Goal: Task Accomplishment & Management: Complete application form

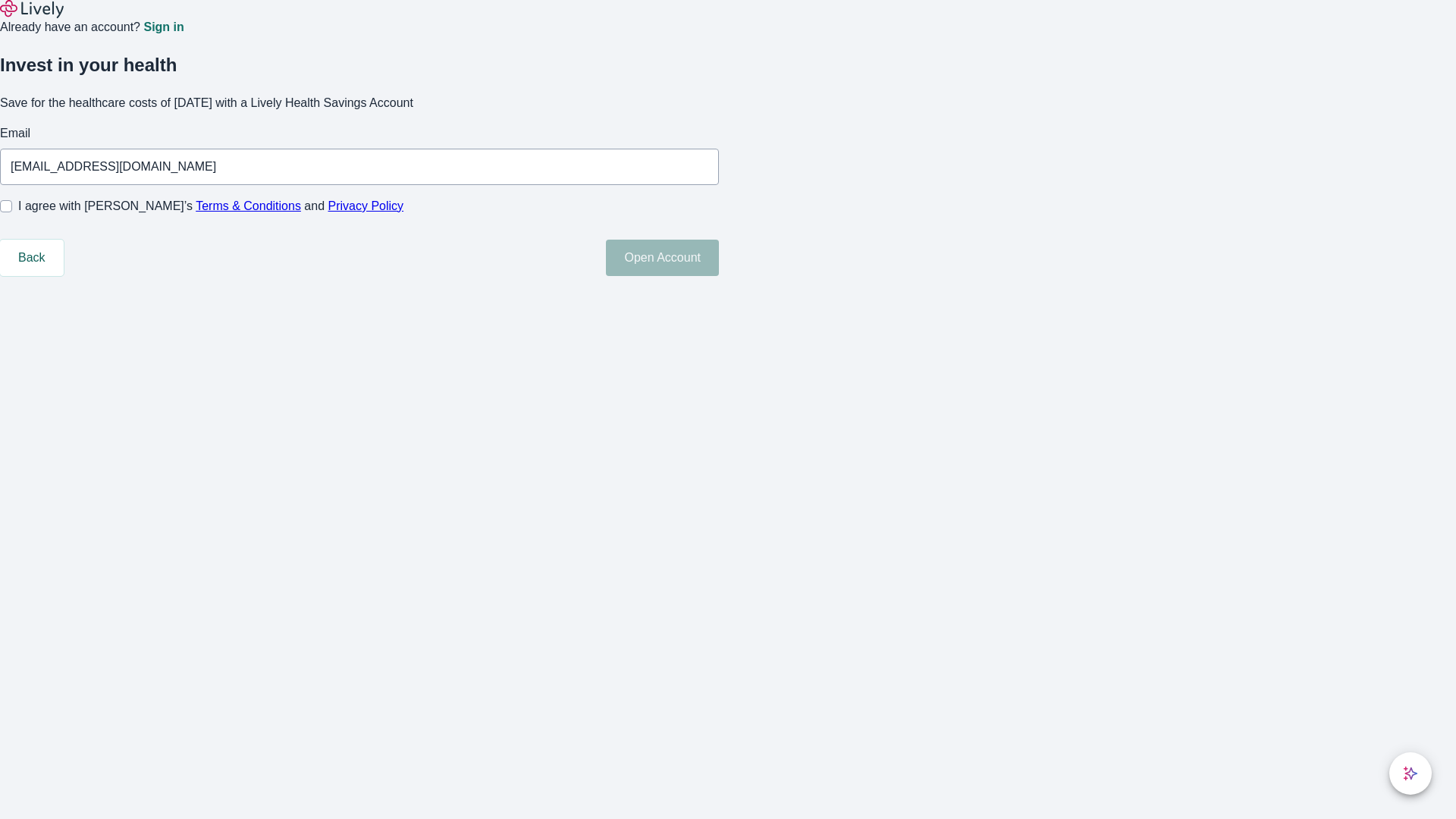
click at [12, 212] on input "I agree with Lively’s Terms & Conditions and Privacy Policy" at bounding box center [6, 206] width 12 height 12
checkbox input "true"
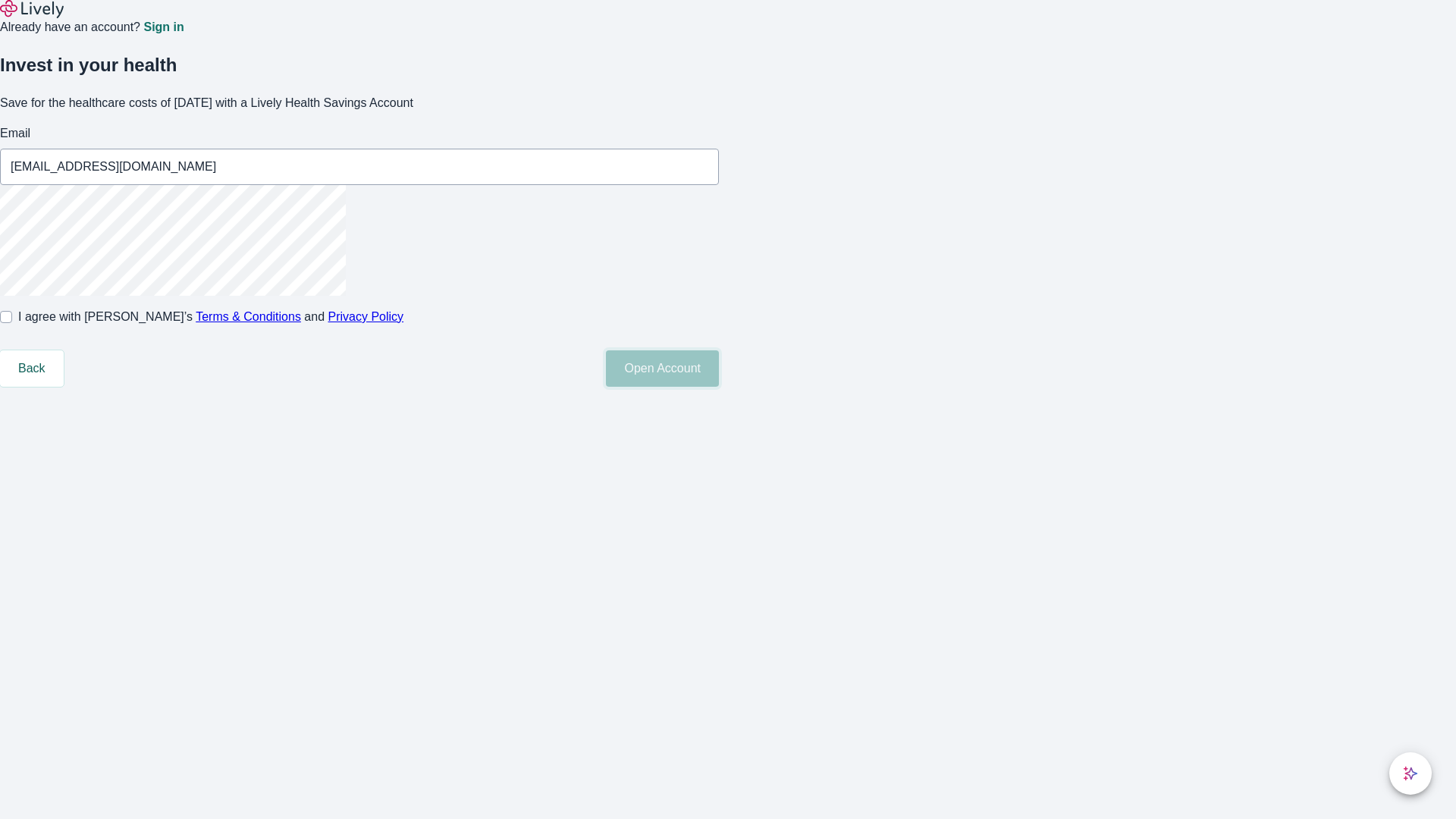
click at [719, 387] on button "Open Account" at bounding box center [662, 368] width 113 height 36
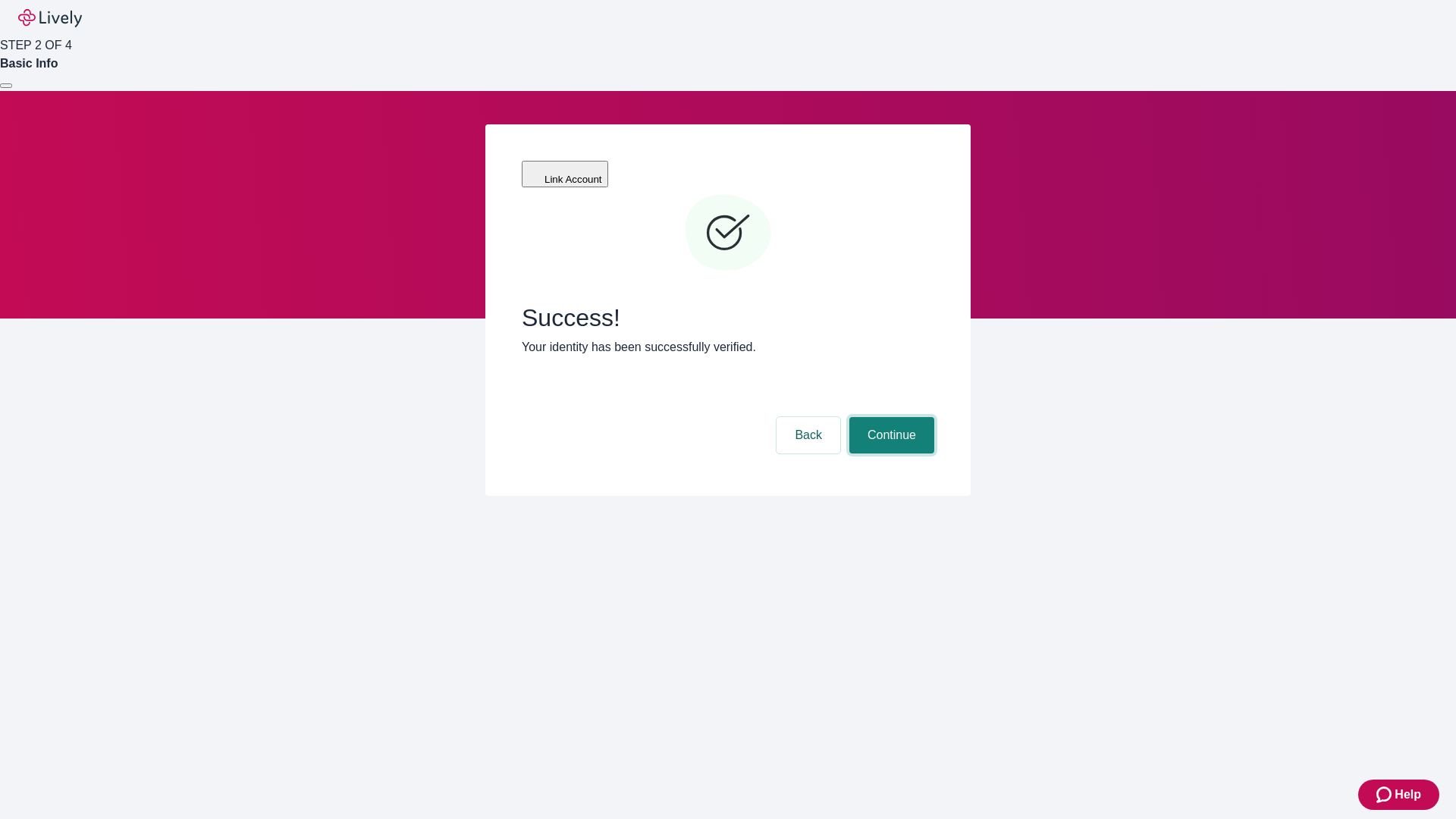
click at [889, 417] on button "Continue" at bounding box center [892, 435] width 85 height 36
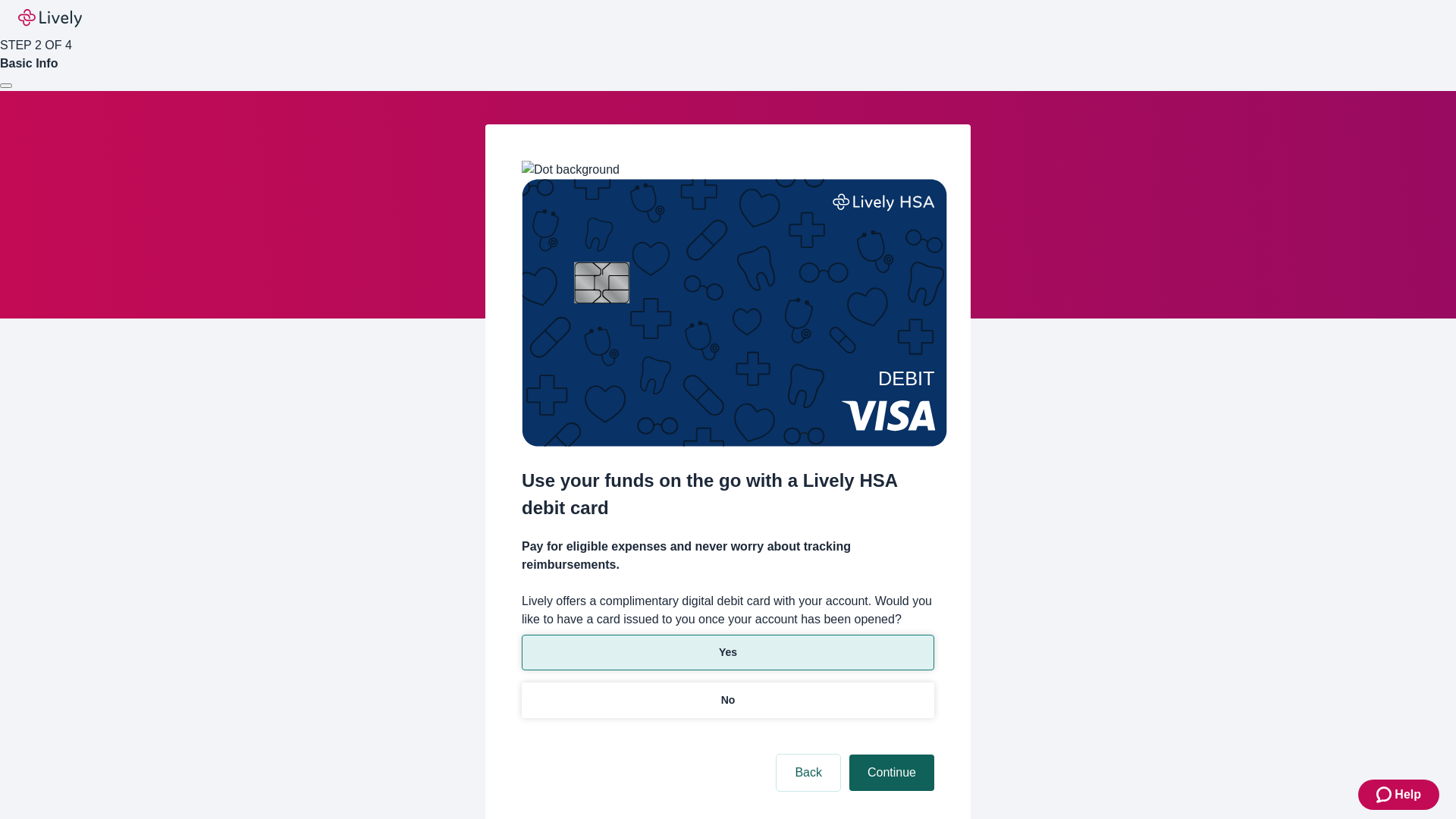
click at [727, 645] on p "Yes" at bounding box center [728, 653] width 18 height 16
click at [889, 755] on button "Continue" at bounding box center [892, 773] width 85 height 36
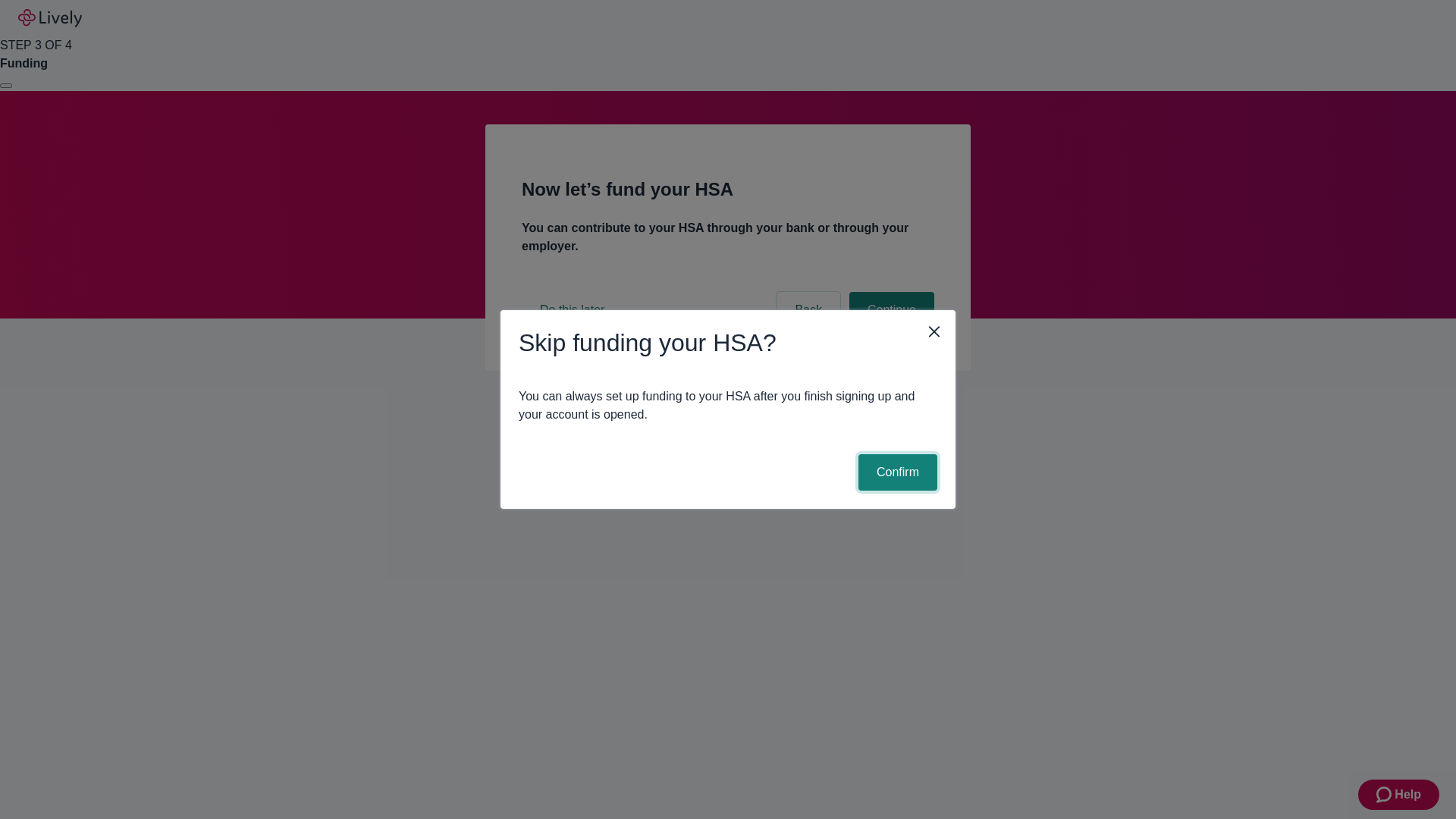
click at [896, 473] on button "Confirm" at bounding box center [897, 472] width 79 height 36
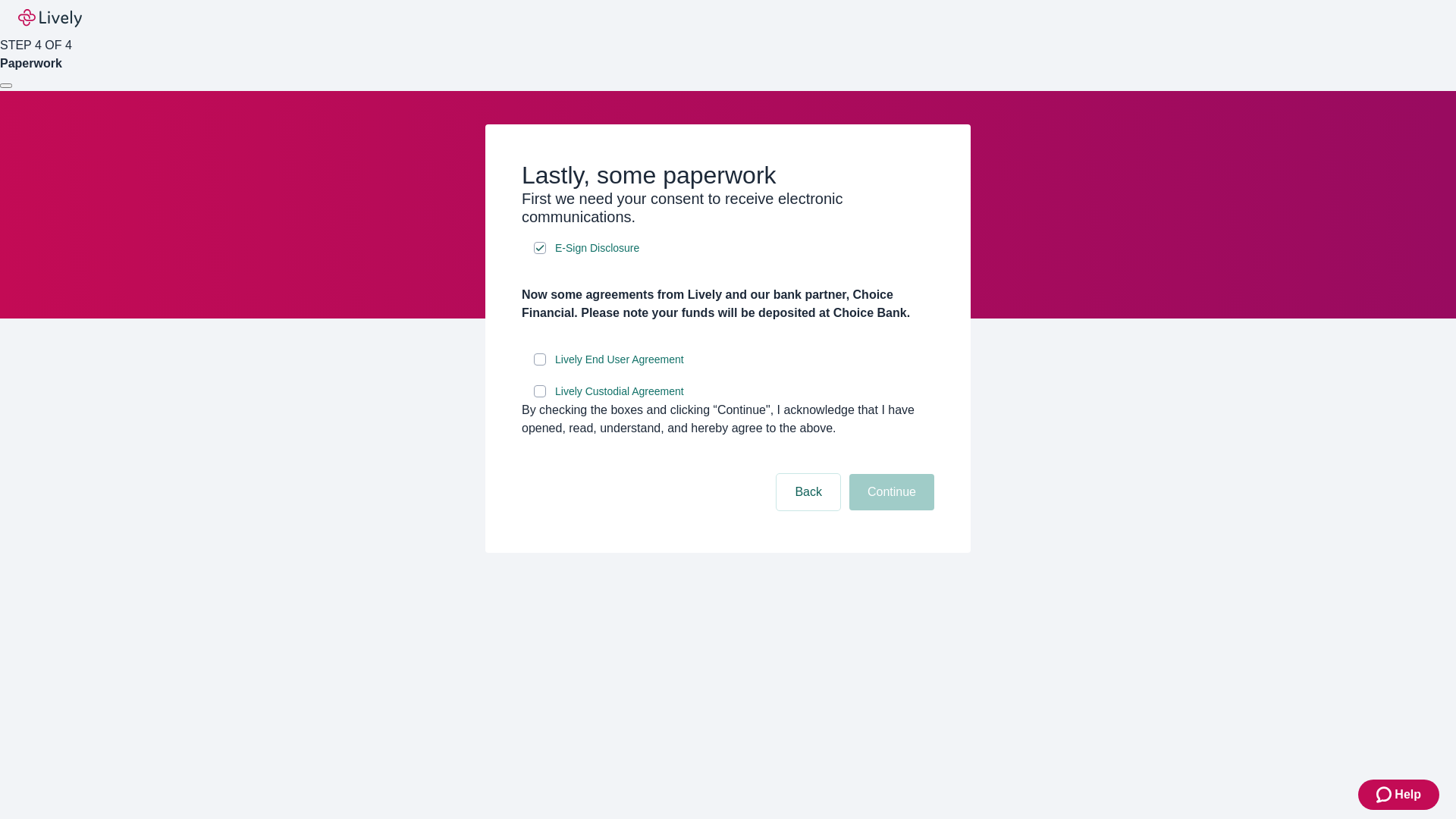
click at [540, 366] on input "Lively End User Agreement" at bounding box center [540, 359] width 12 height 12
checkbox input "true"
click at [540, 397] on input "Lively Custodial Agreement" at bounding box center [540, 391] width 12 height 12
checkbox input "true"
click at [889, 511] on button "Continue" at bounding box center [892, 492] width 85 height 36
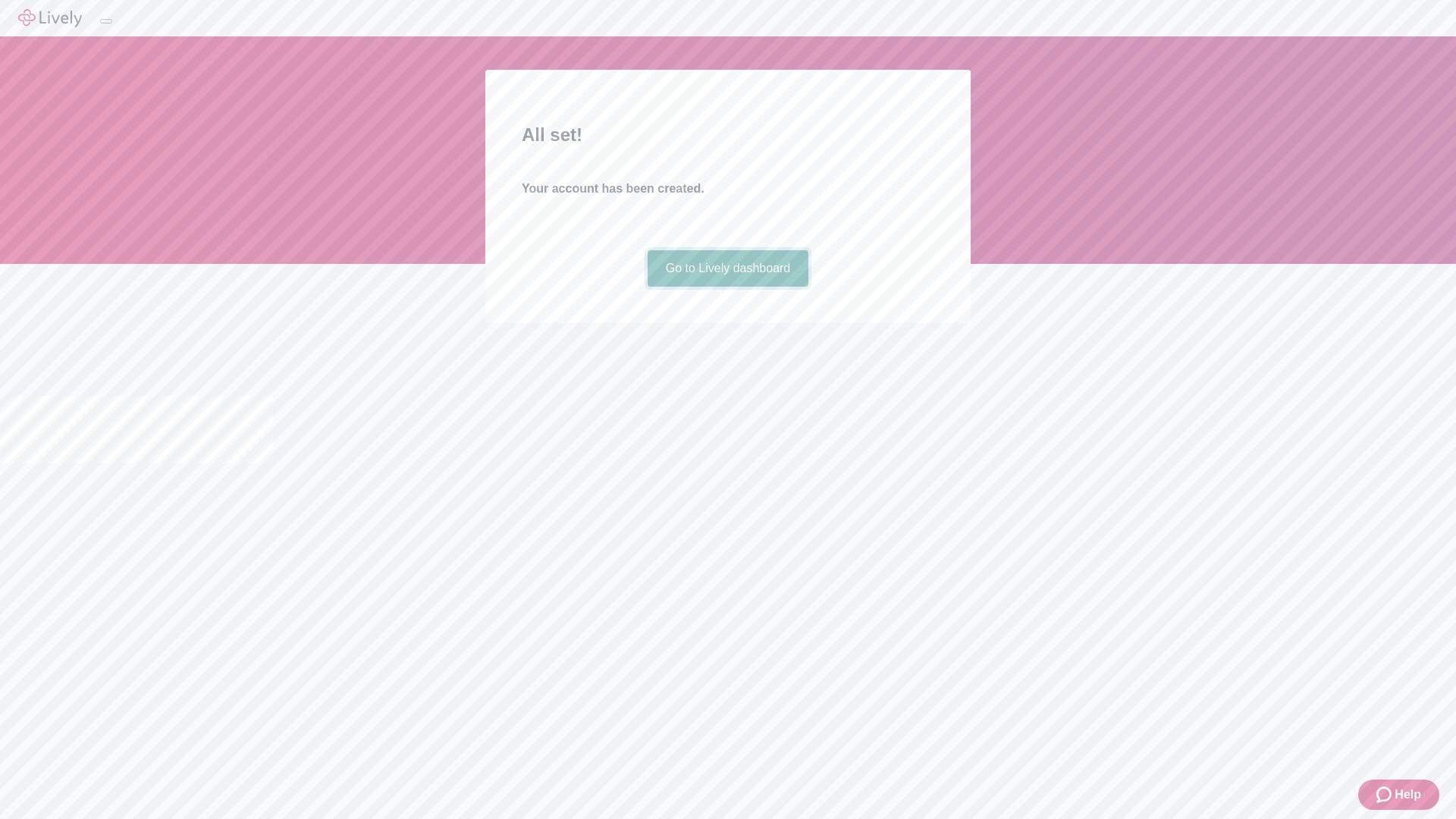
click at [727, 287] on link "Go to Lively dashboard" at bounding box center [728, 268] width 161 height 36
